Goal: Task Accomplishment & Management: Manage account settings

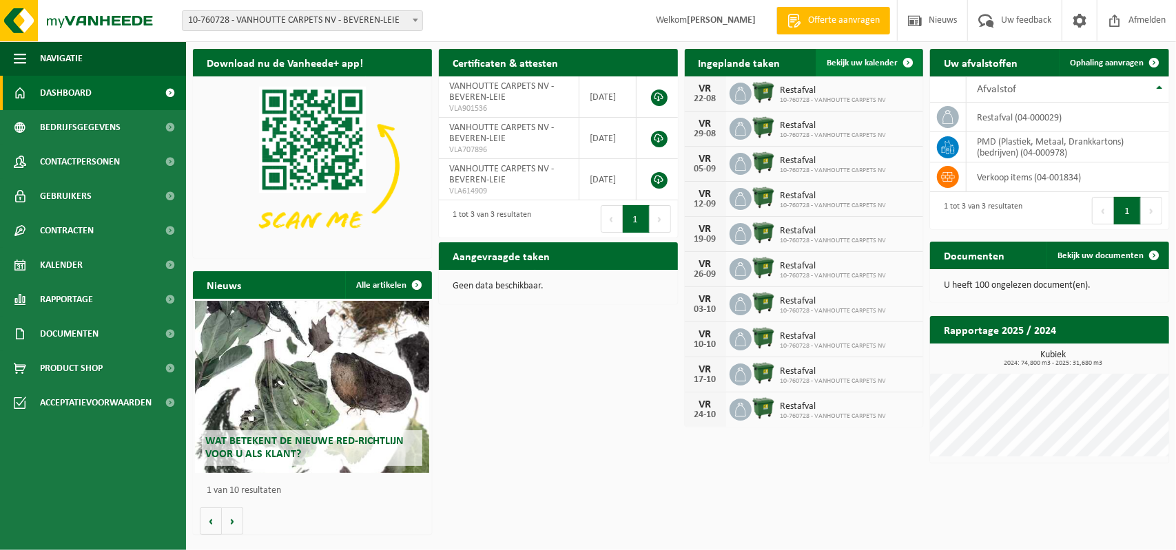
click at [857, 63] on span "Bekijk uw kalender" at bounding box center [861, 63] width 71 height 9
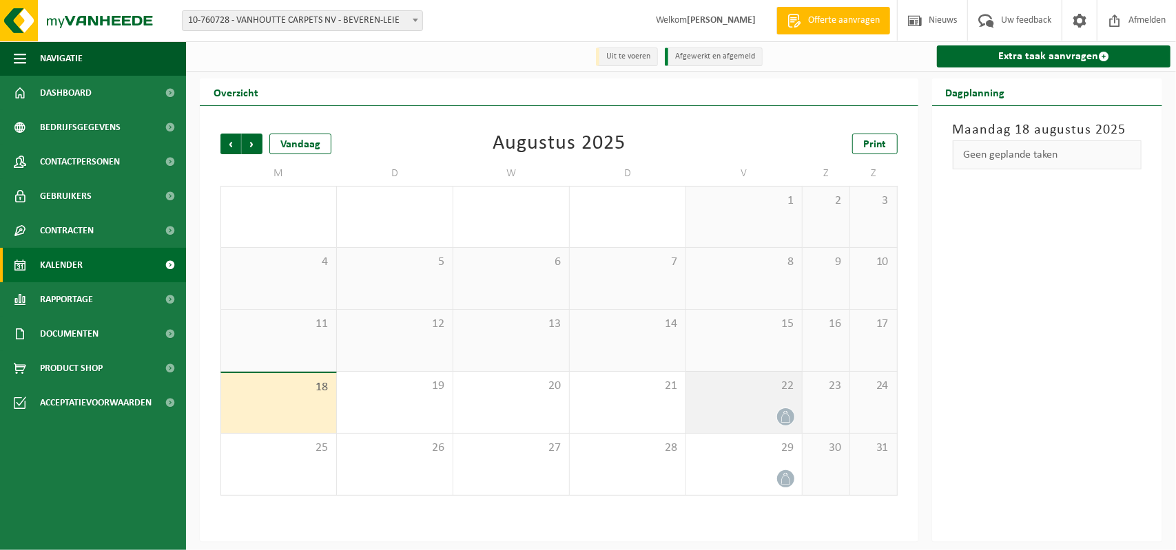
click at [762, 408] on div "22" at bounding box center [744, 402] width 116 height 61
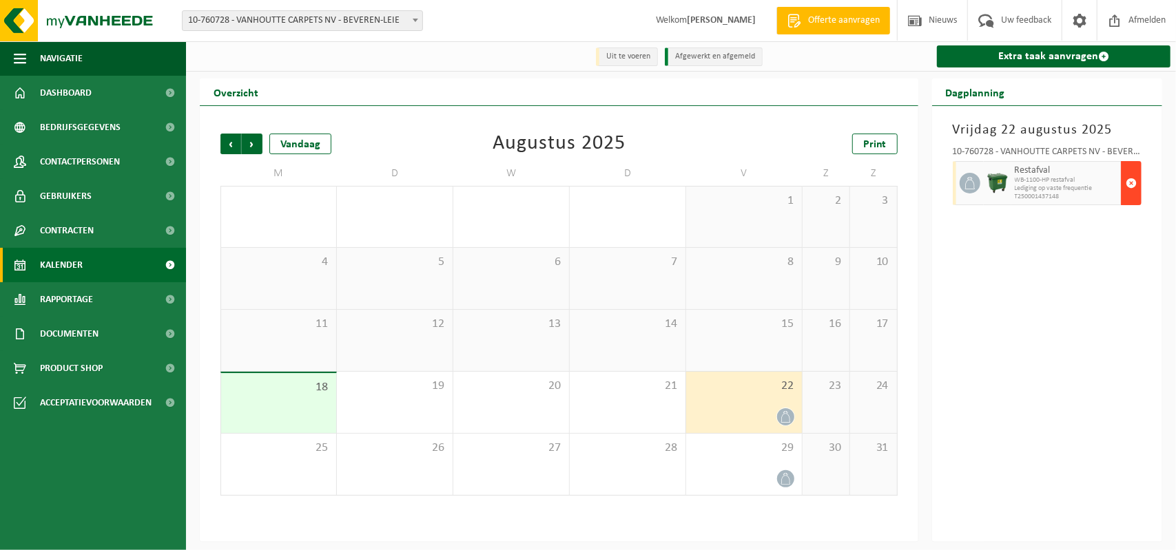
click at [1134, 182] on span "button" at bounding box center [1130, 183] width 11 height 28
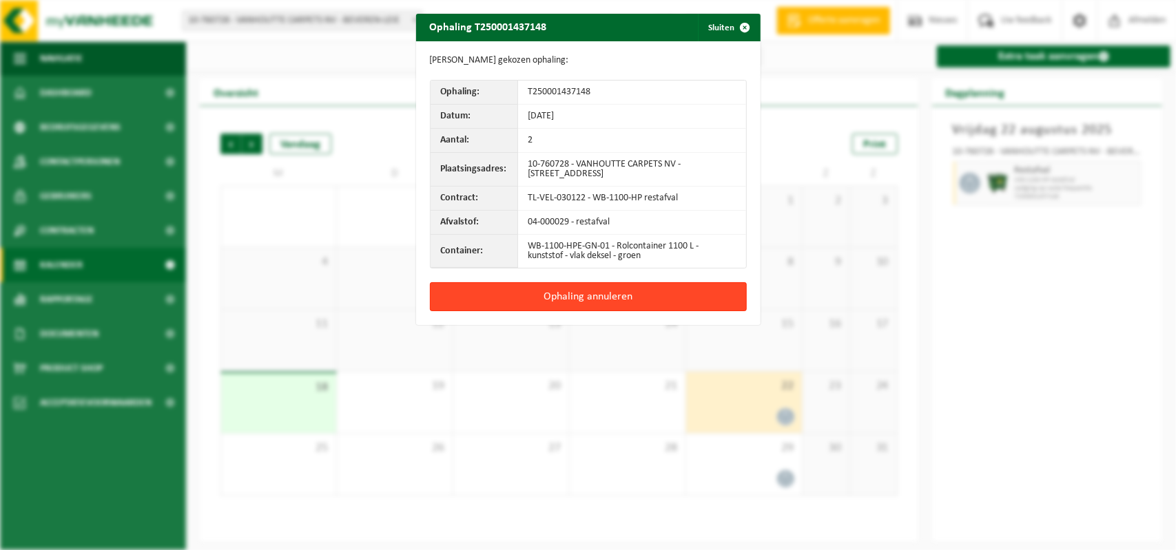
click at [560, 295] on button "Ophaling annuleren" at bounding box center [588, 296] width 317 height 29
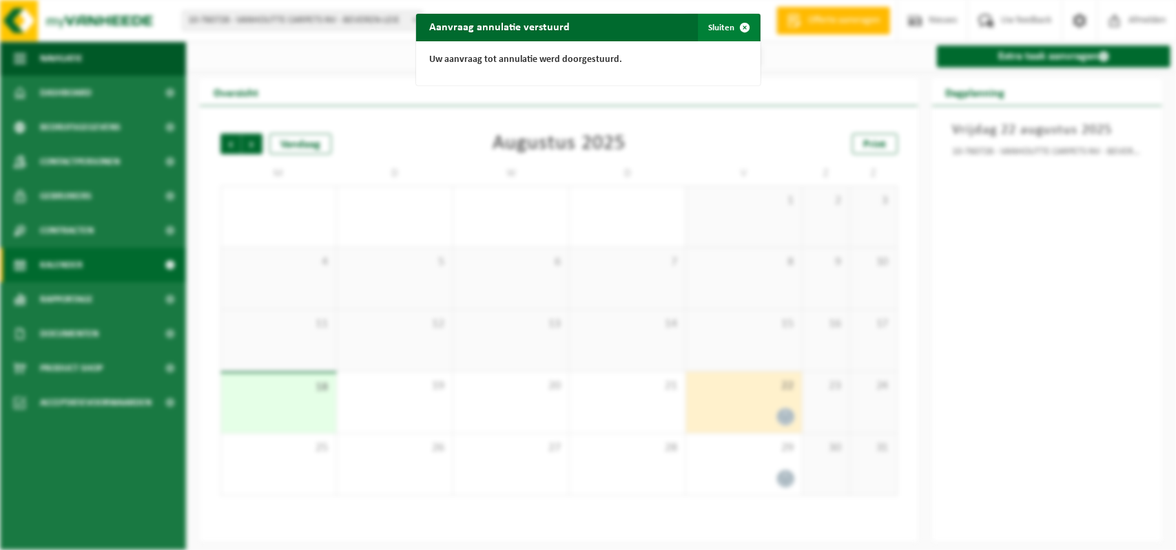
click at [720, 25] on button "Sluiten" at bounding box center [728, 28] width 61 height 28
